Goal: Information Seeking & Learning: Learn about a topic

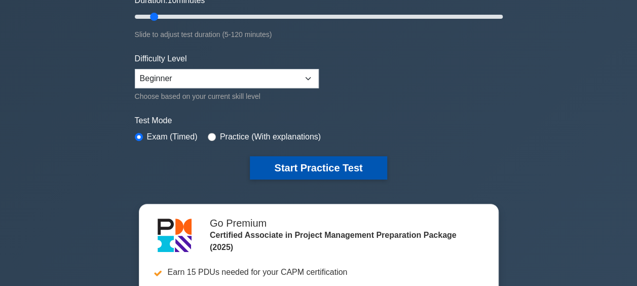
click at [335, 163] on button "Start Practice Test" at bounding box center [318, 167] width 137 height 23
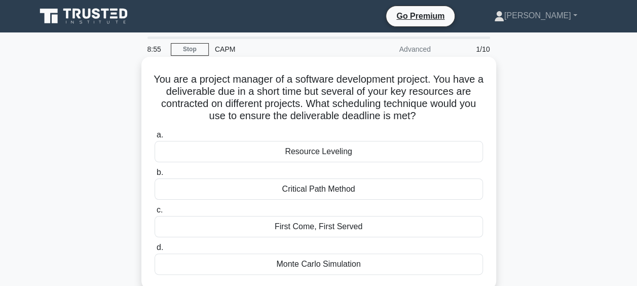
click at [264, 152] on div "Resource Leveling" at bounding box center [319, 151] width 328 height 21
click at [155, 138] on input "a. Resource Leveling" at bounding box center [155, 135] width 0 height 7
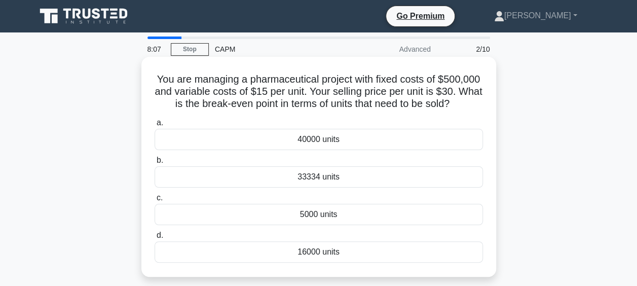
click at [260, 174] on div "33334 units" at bounding box center [319, 176] width 328 height 21
click at [155, 164] on input "b. 33334 units" at bounding box center [155, 160] width 0 height 7
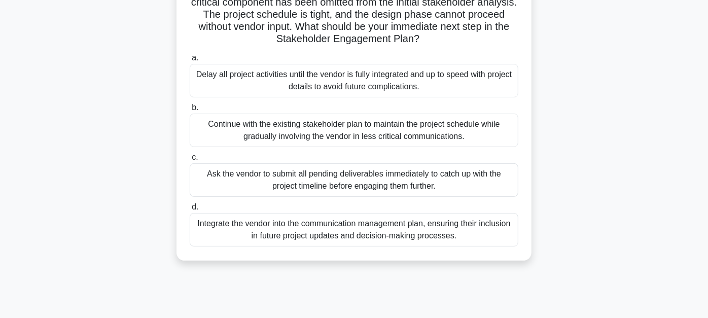
scroll to position [45, 0]
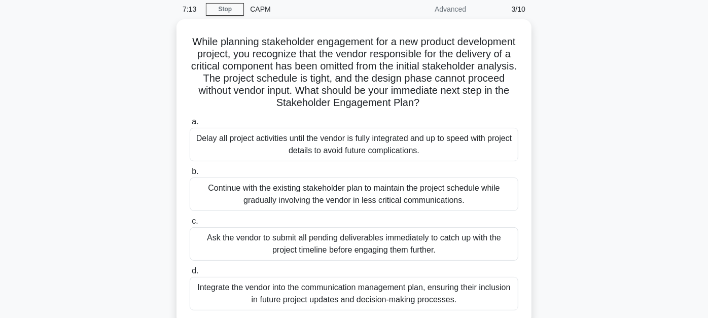
scroll to position [0, 0]
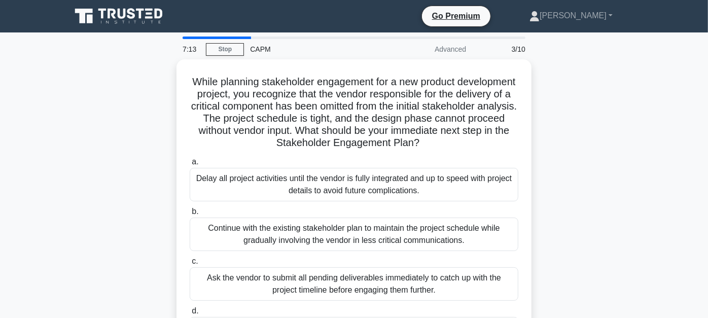
click at [117, 116] on div "While planning stakeholder engagement for a new product development project, yo…" at bounding box center [354, 217] width 578 height 317
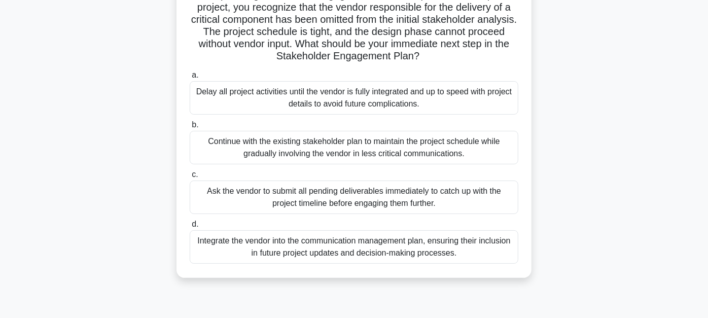
scroll to position [113, 0]
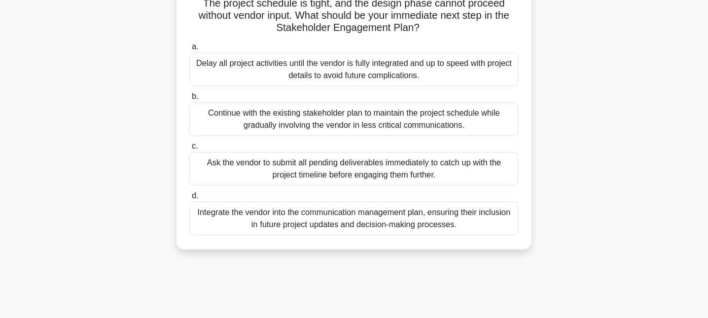
click at [225, 215] on div "Integrate the vendor into the communication management plan, ensuring their inc…" at bounding box center [354, 218] width 328 height 33
click at [190, 199] on input "d. Integrate the vendor into the communication management plan, ensuring their …" at bounding box center [190, 196] width 0 height 7
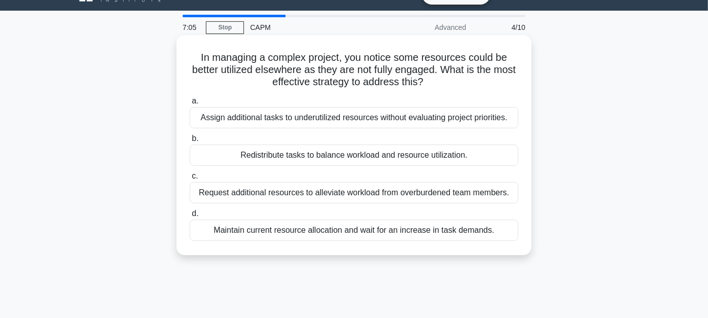
scroll to position [0, 0]
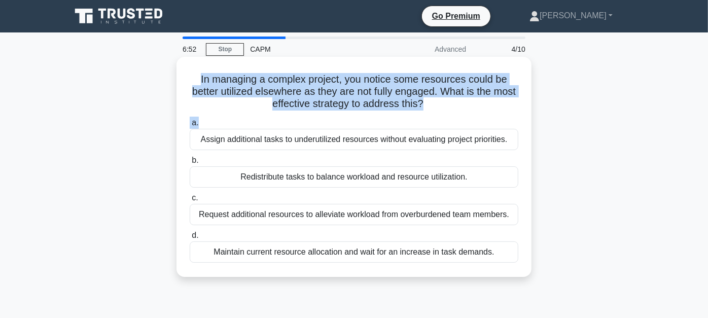
drag, startPoint x: 191, startPoint y: 77, endPoint x: 472, endPoint y: 123, distance: 284.6
click at [472, 123] on div "In managing a complex project, you notice some resources could be better utiliz…" at bounding box center [353, 167] width 347 height 212
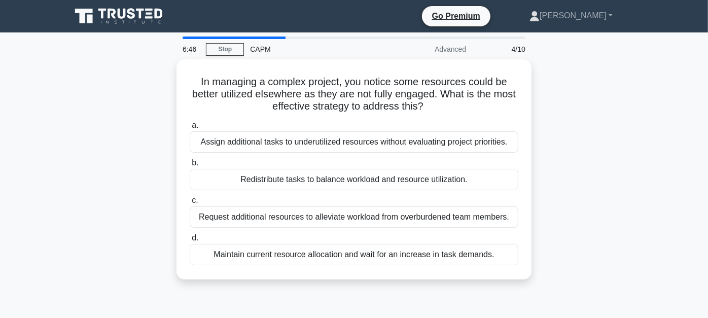
click at [637, 238] on main "6:46 Stop CAPM Advanced 4/10 In managing a complex project, you notice some res…" at bounding box center [354, 289] width 708 height 515
click at [0, 0] on div at bounding box center [0, 0] width 0 height 0
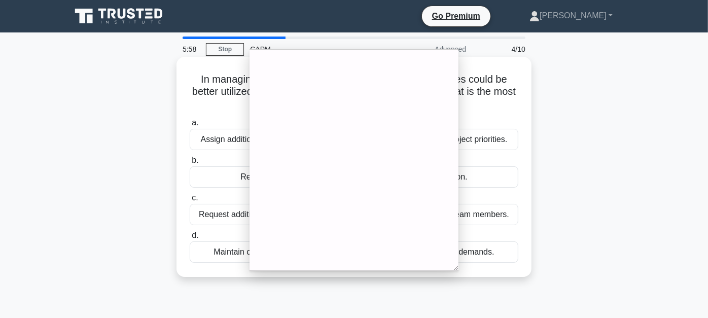
click at [201, 212] on div "Request additional resources to alleviate workload from overburdened team membe…" at bounding box center [354, 214] width 328 height 21
click at [190, 201] on input "c. Request additional resources to alleviate workload from overburdened team me…" at bounding box center [190, 198] width 0 height 7
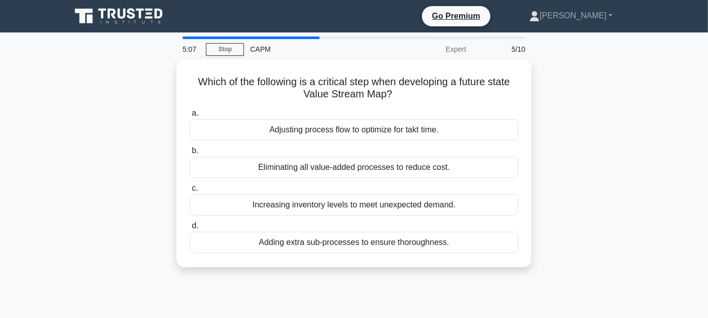
click at [0, 0] on div at bounding box center [0, 0] width 0 height 0
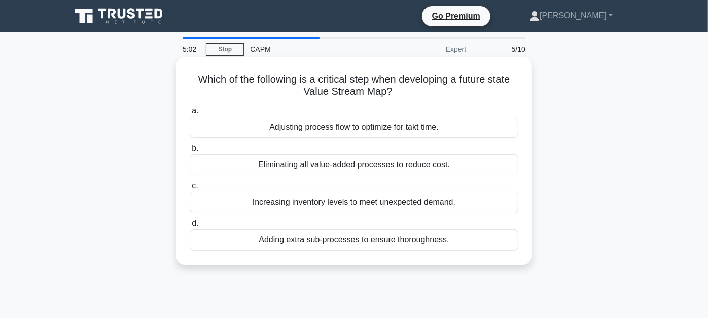
click at [313, 124] on div "Adjusting process flow to optimize for takt time." at bounding box center [354, 127] width 328 height 21
click at [190, 114] on input "a. Adjusting process flow to optimize for takt time." at bounding box center [190, 110] width 0 height 7
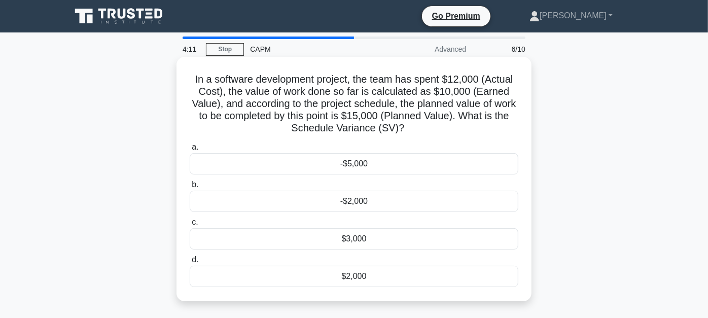
click at [367, 161] on div "-$5,000" at bounding box center [354, 163] width 328 height 21
click at [190, 151] on input "a. -$5,000" at bounding box center [190, 147] width 0 height 7
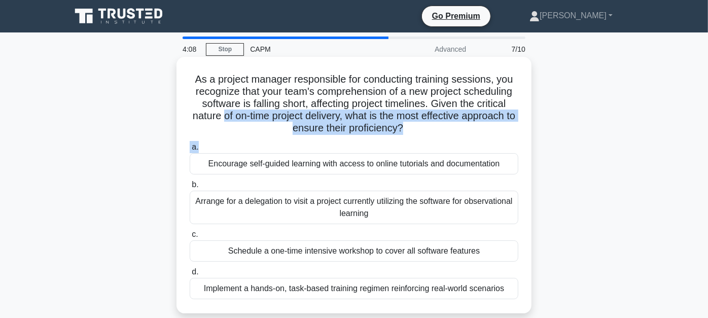
drag, startPoint x: 407, startPoint y: 139, endPoint x: 216, endPoint y: 112, distance: 193.1
click at [216, 112] on div "As a project manager responsible for conducting training sessions, you recogniz…" at bounding box center [353, 185] width 347 height 248
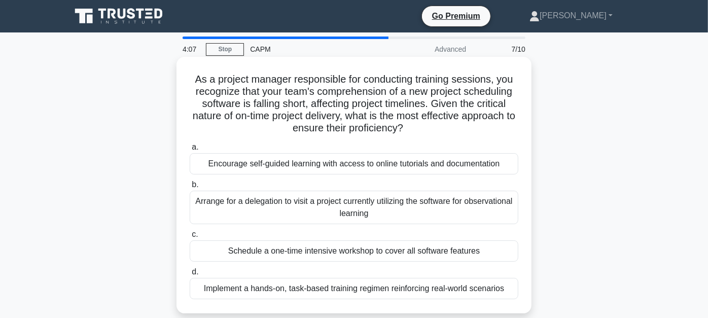
drag, startPoint x: 216, startPoint y: 112, endPoint x: 182, endPoint y: 92, distance: 39.3
click at [182, 92] on div "As a project manager responsible for conducting training sessions, you recogniz…" at bounding box center [353, 185] width 347 height 248
